Goal: Information Seeking & Learning: Learn about a topic

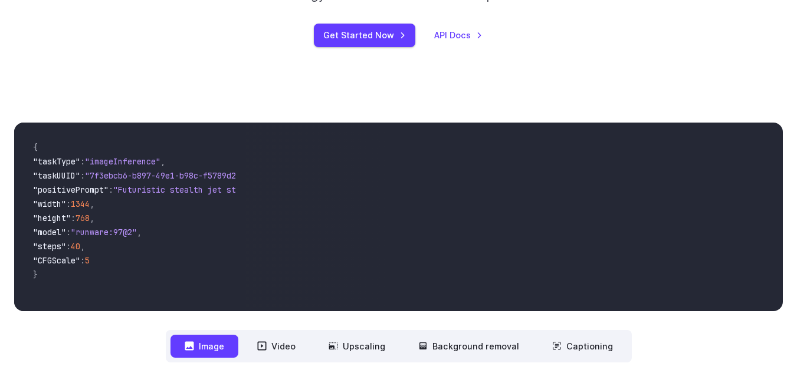
scroll to position [332, 0]
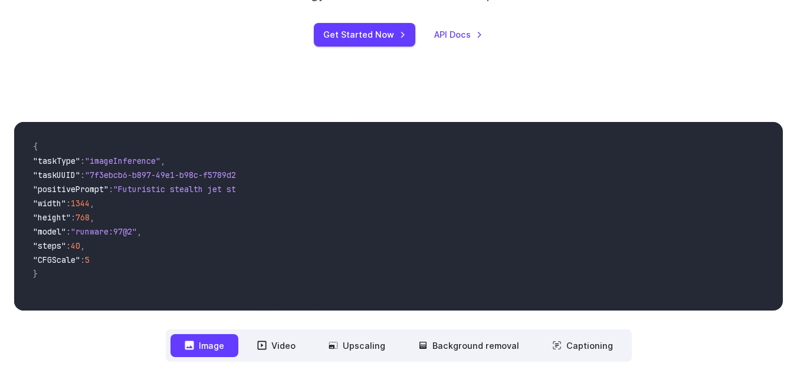
drag, startPoint x: 98, startPoint y: 301, endPoint x: 381, endPoint y: 281, distance: 283.9
click at [381, 281] on div "{ "taskType" : "imageInference" , "taskUUID" : "7f3ebcb6-b897-49e1-b98c-f5789d2…" at bounding box center [398, 216] width 769 height 189
click at [133, 190] on span ""Futuristic stealth jet streaking through a neon-lit cityscape with glowing pur…" at bounding box center [328, 189] width 430 height 11
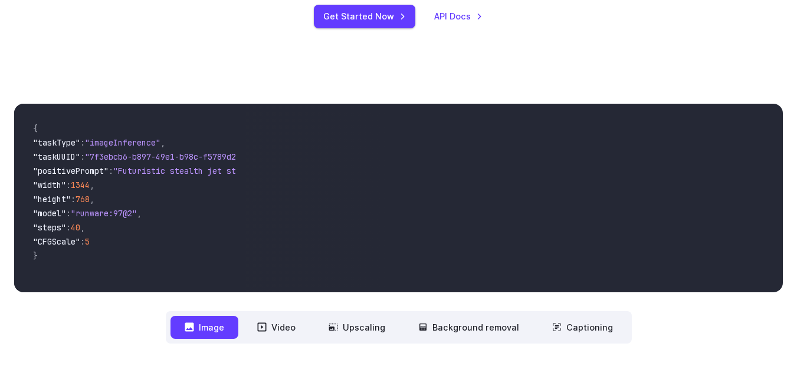
scroll to position [350, 0]
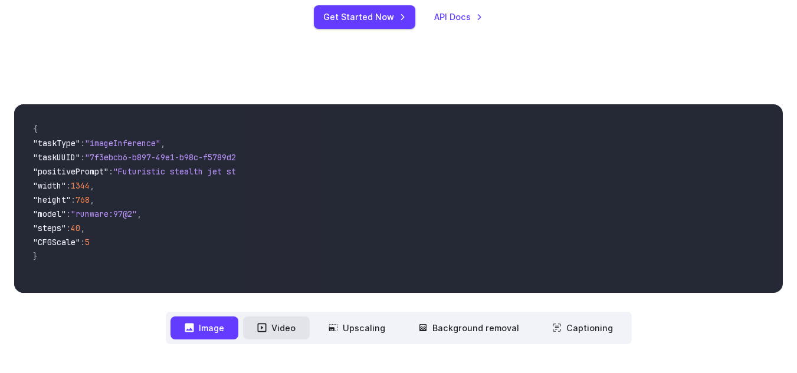
click at [281, 329] on button "Video" at bounding box center [276, 328] width 67 height 23
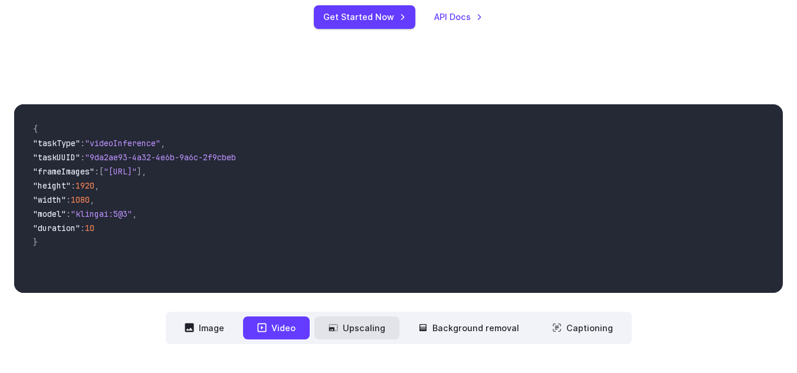
click at [350, 338] on button "Upscaling" at bounding box center [356, 328] width 85 height 23
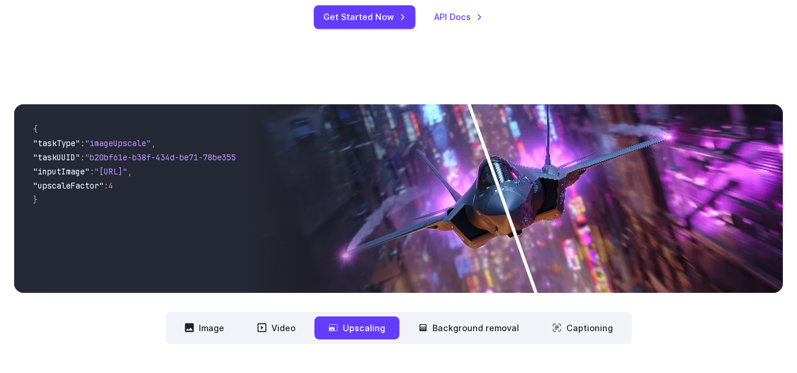
click at [461, 224] on img at bounding box center [514, 198] width 538 height 189
click at [474, 323] on button "Background removal" at bounding box center [468, 328] width 129 height 23
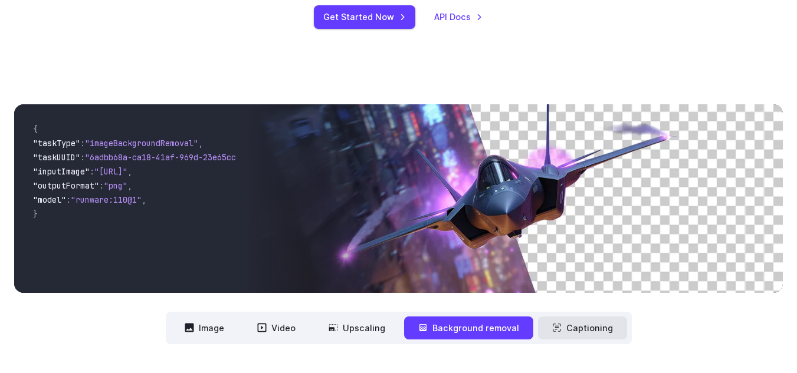
click at [574, 326] on button "Captioning" at bounding box center [582, 328] width 89 height 23
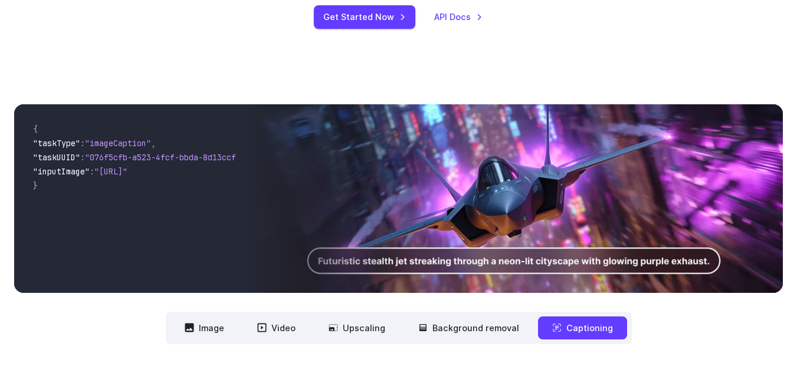
click at [503, 257] on img at bounding box center [514, 198] width 538 height 189
drag, startPoint x: 136, startPoint y: 283, endPoint x: 155, endPoint y: 286, distance: 19.2
click at [155, 284] on pre "{ "taskType" : "imageCaption" , "taskUUID" : "076f5cfb-a523-4fcf-bbda-8d13ccf32…" at bounding box center [130, 199] width 212 height 170
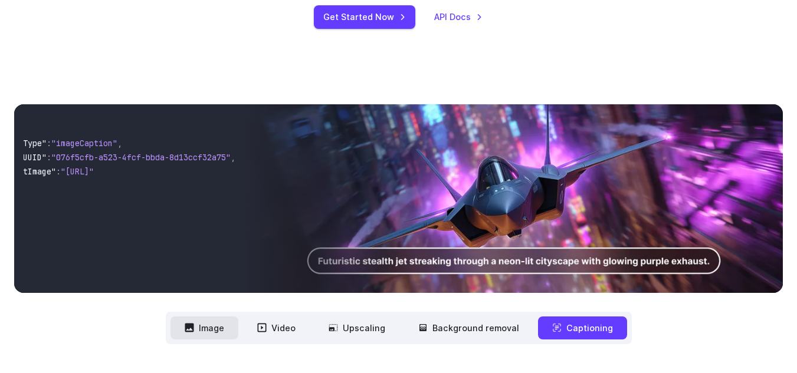
click at [205, 328] on button "Image" at bounding box center [205, 328] width 68 height 23
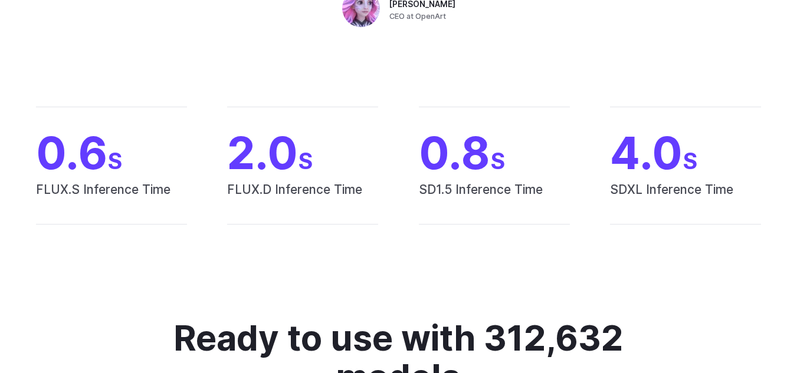
scroll to position [1055, 0]
